Goal: Navigation & Orientation: Find specific page/section

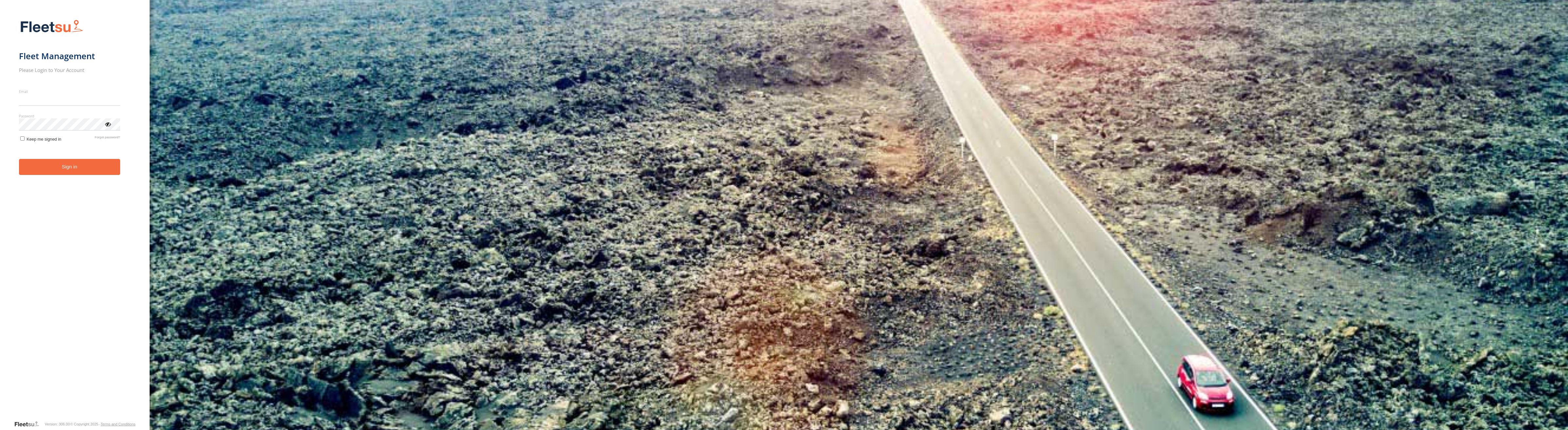
type input "**********"
click at [36, 174] on button "Sign in" at bounding box center [69, 166] width 101 height 16
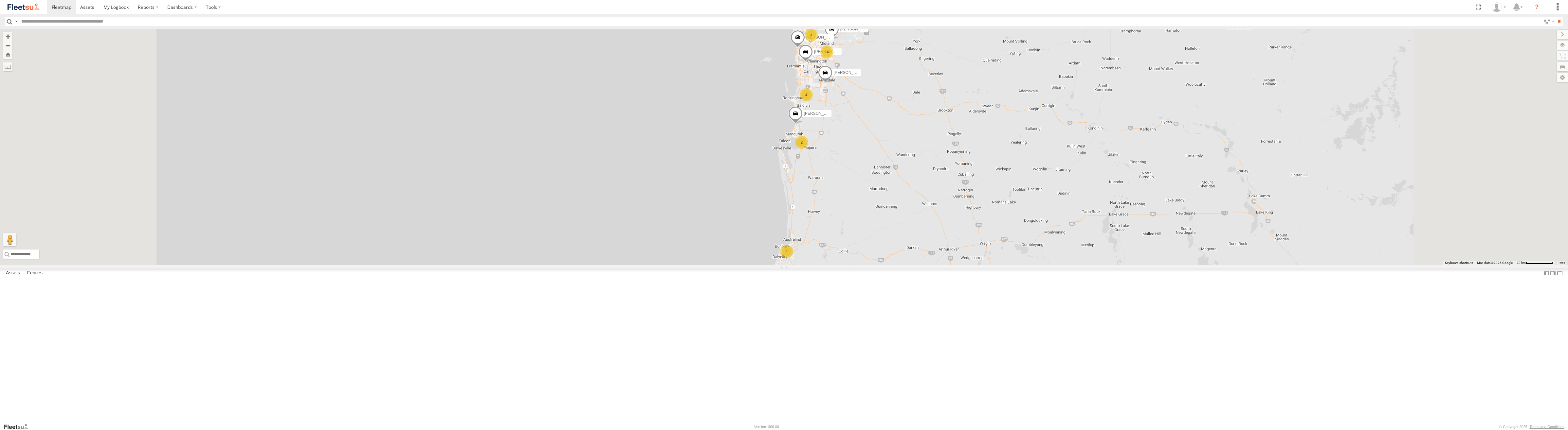
click at [801, 16] on span at bounding box center [793, 7] width 15 height 17
click at [860, 139] on div "[PERSON_NAME] - 1INW973 16 4 4 [PERSON_NAME] -1HSK204 3 [PERSON_NAME] SW - 1GOI…" at bounding box center [784, 147] width 1568 height 236
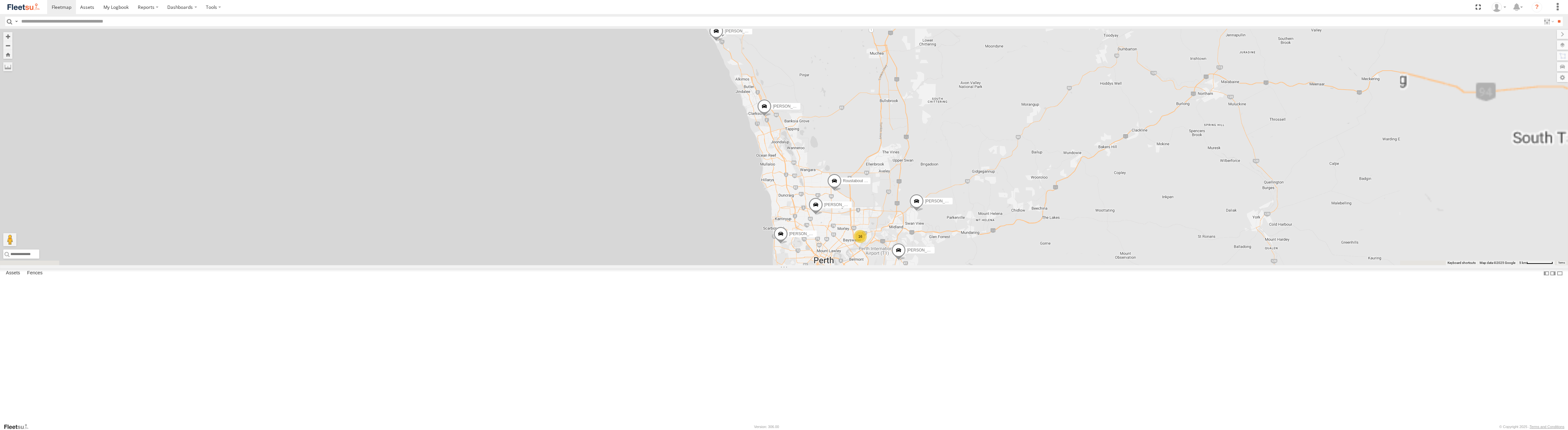
drag, startPoint x: 981, startPoint y: 92, endPoint x: 896, endPoint y: 285, distance: 210.9
click at [897, 266] on div "[PERSON_NAME] - 1INW973 [PERSON_NAME] -1HSK204 [PERSON_NAME] SW - 1GOI927 - 048…" at bounding box center [784, 147] width 1568 height 236
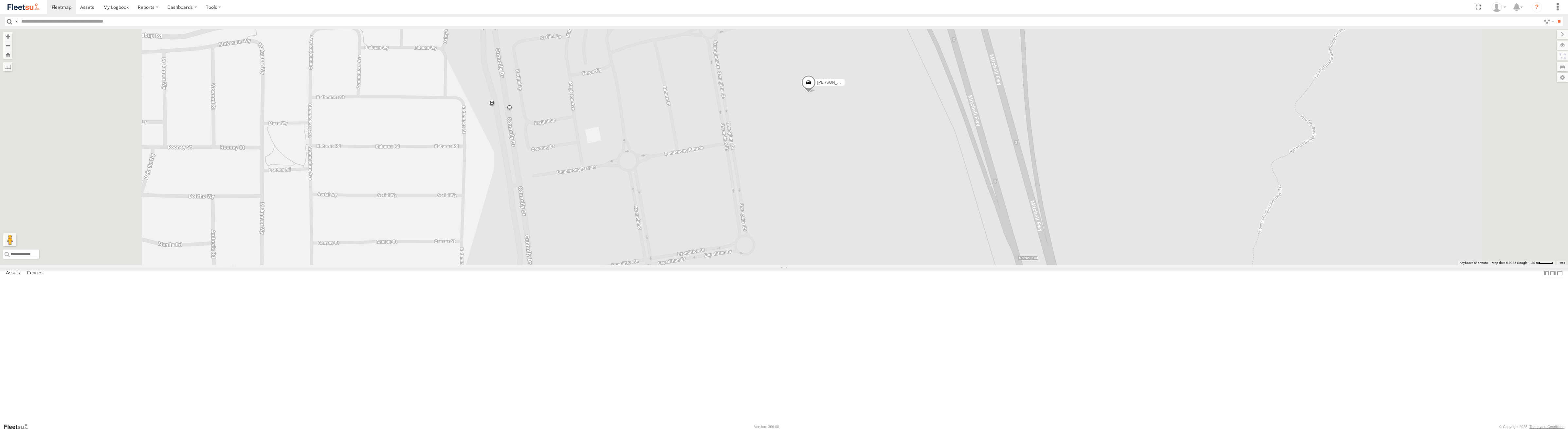
click at [815, 93] on span at bounding box center [808, 84] width 15 height 17
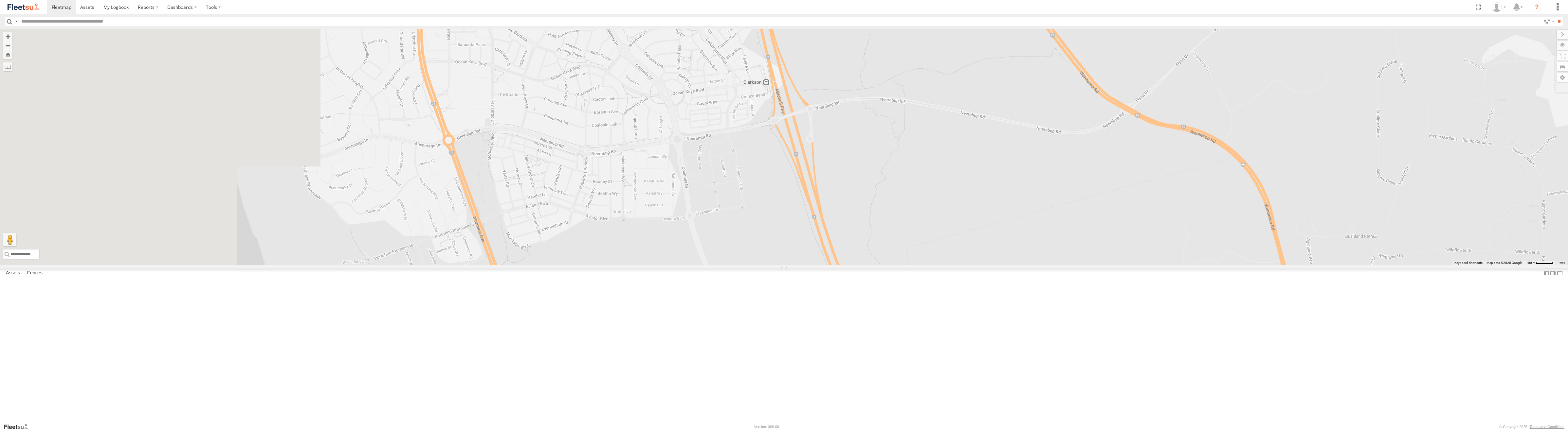
drag, startPoint x: 537, startPoint y: 194, endPoint x: 776, endPoint y: 249, distance: 245.2
click at [776, 249] on div at bounding box center [784, 147] width 1568 height 236
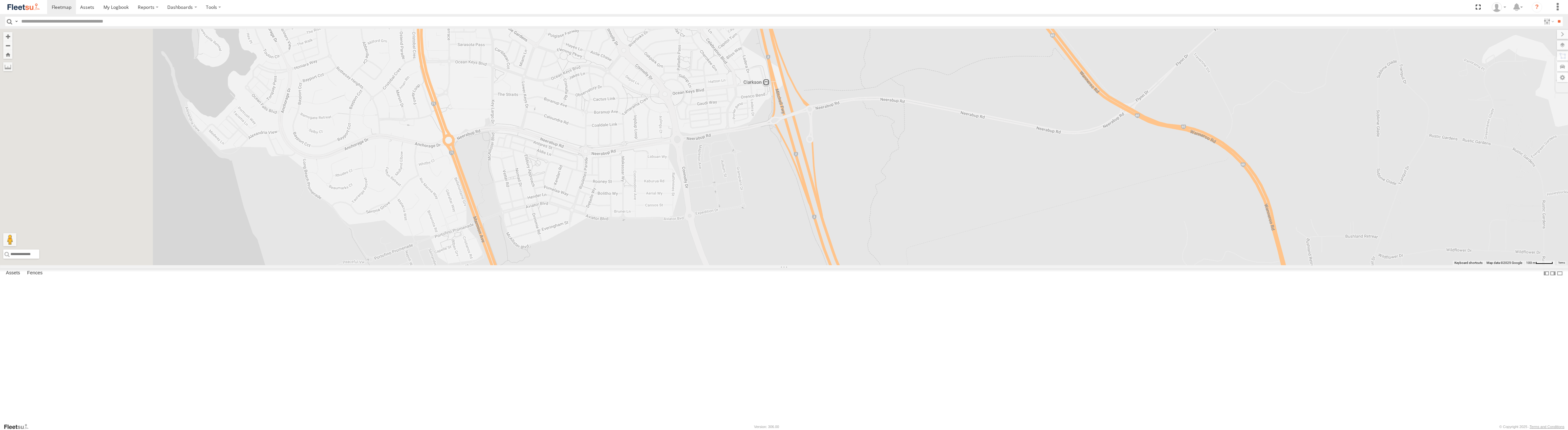
click at [0, 0] on div "[PERSON_NAME] - 1HFT753 - 0455 979 317 Service [PERSON_NAME] -31.90534 115.9375…" at bounding box center [0, 0] width 0 height 0
click at [0, 0] on div "[PERSON_NAME] - 1HFT753 - 0455 979 317 Service" at bounding box center [0, 0] width 0 height 0
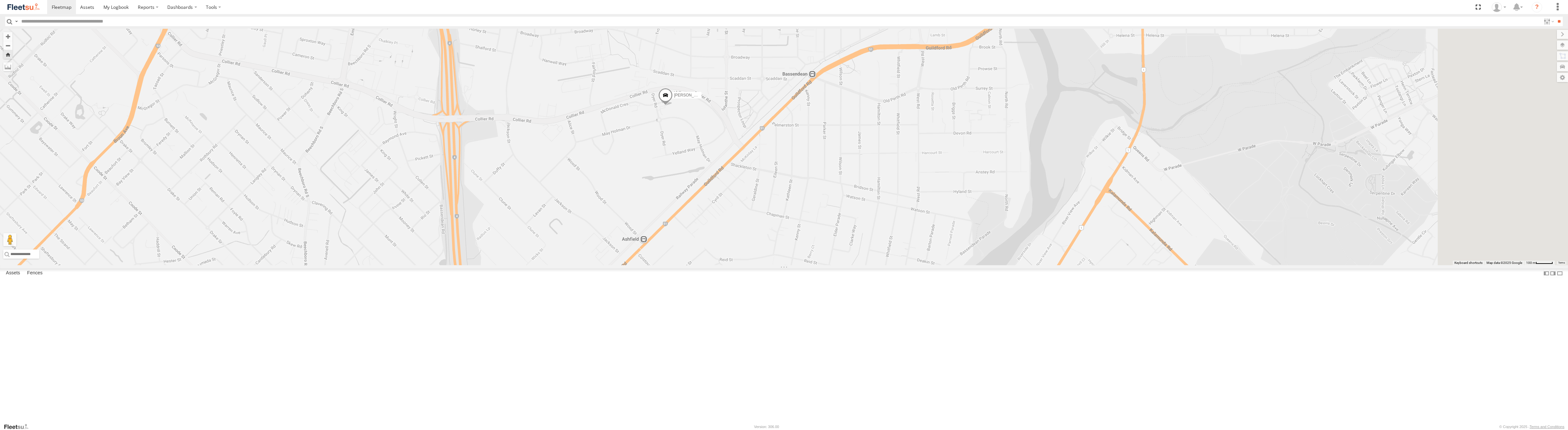
drag, startPoint x: 1024, startPoint y: 251, endPoint x: 783, endPoint y: 168, distance: 254.9
click at [783, 168] on div "[PERSON_NAME] - 1HFT753 - 0455 979 317" at bounding box center [784, 147] width 1568 height 236
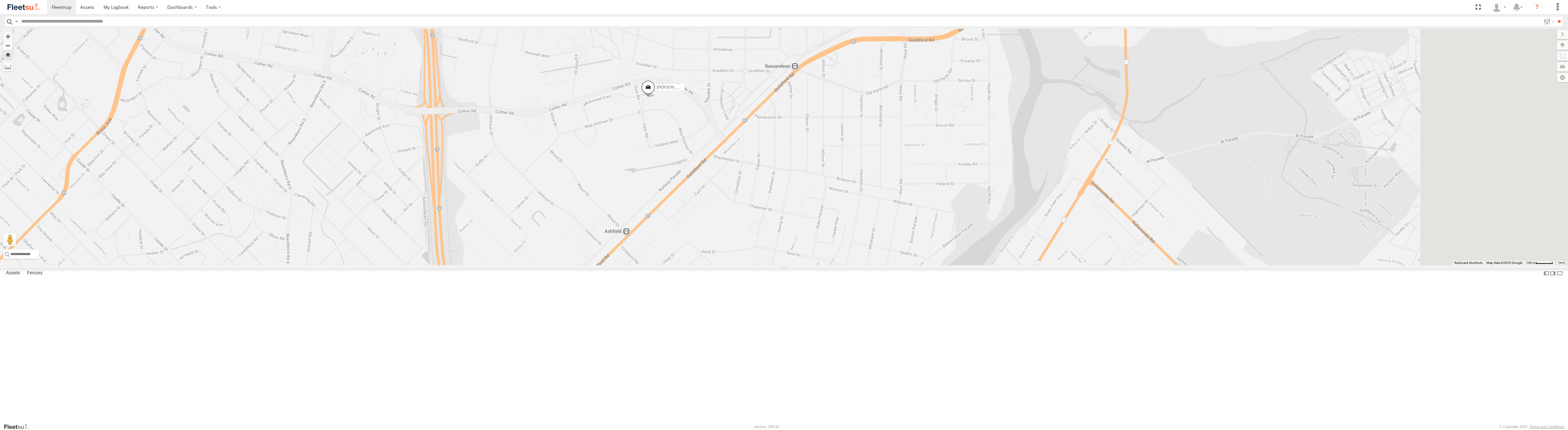
click at [655, 98] on span at bounding box center [648, 89] width 15 height 17
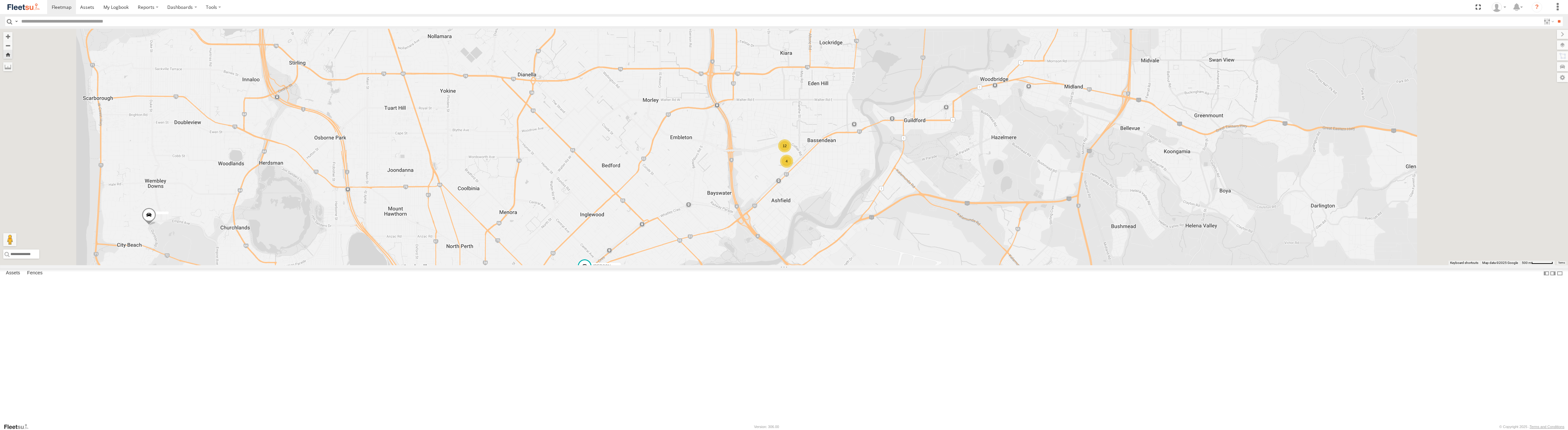
click at [364, 266] on div "[PERSON_NAME] -1HSK204 [PERSON_NAME] - 1HSK205 - 0481 998 670 4 12" at bounding box center [784, 147] width 1568 height 236
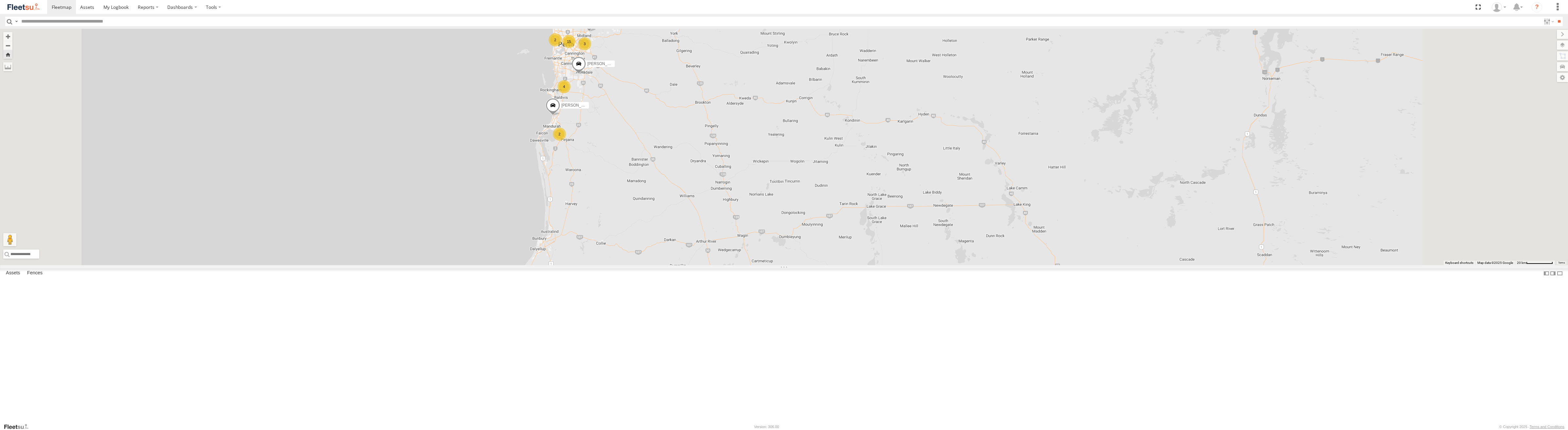
drag, startPoint x: 735, startPoint y: 329, endPoint x: 660, endPoint y: 138, distance: 205.2
click at [660, 138] on div "[PERSON_NAME] -1HSK204 Roustabout - 1EBI371 [PERSON_NAME] - 1INW973 3 4 15 2 2 …" at bounding box center [784, 147] width 1568 height 236
click at [628, 171] on div "[PERSON_NAME] -1HSK204 Roustabout - 1EBI371 [PERSON_NAME] - 1INW973 3 4 15 2 2 …" at bounding box center [784, 147] width 1568 height 236
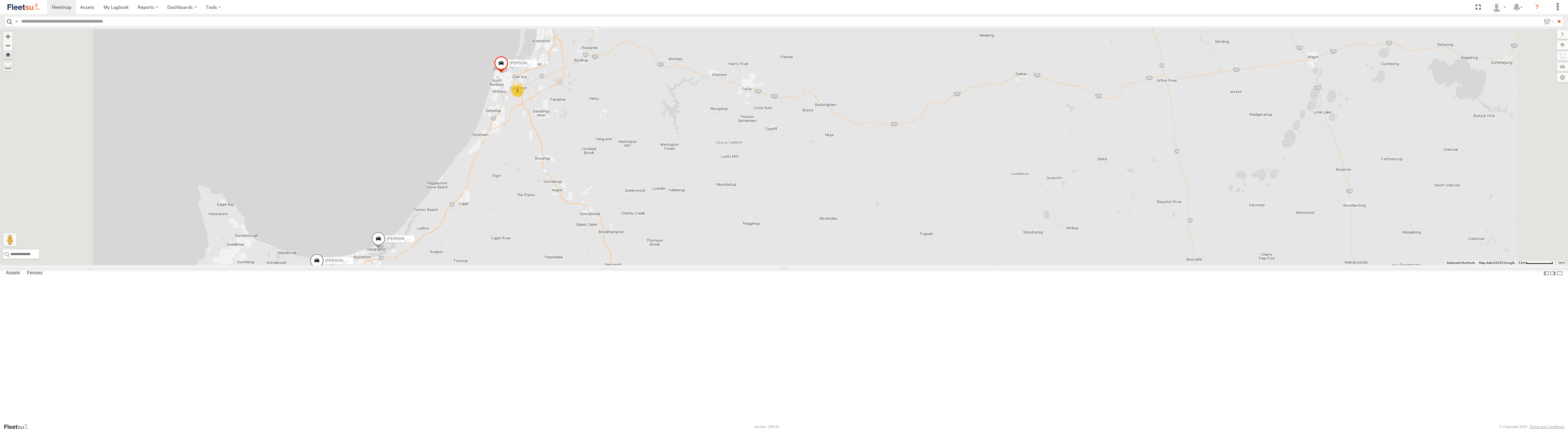
drag, startPoint x: 571, startPoint y: 206, endPoint x: 616, endPoint y: 227, distance: 49.7
click at [616, 227] on div "[PERSON_NAME] -1HSK204 Roustabout - 1EBI371 [PERSON_NAME] - 1INW973 [PERSON_NAM…" at bounding box center [784, 147] width 1568 height 236
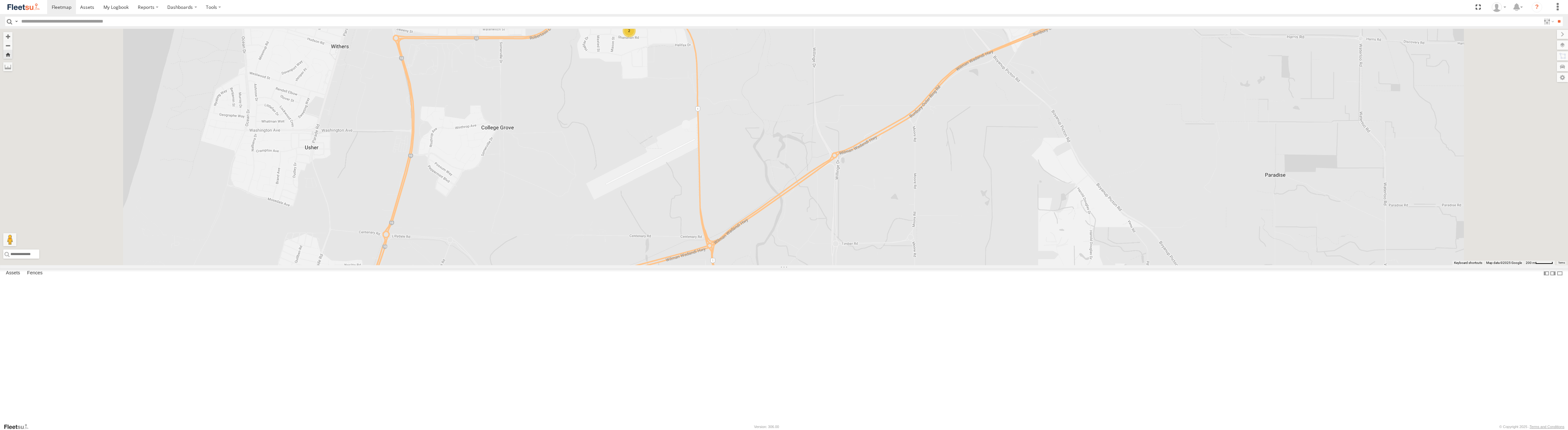
click at [636, 37] on div "2" at bounding box center [629, 31] width 13 height 13
